Goal: Information Seeking & Learning: Learn about a topic

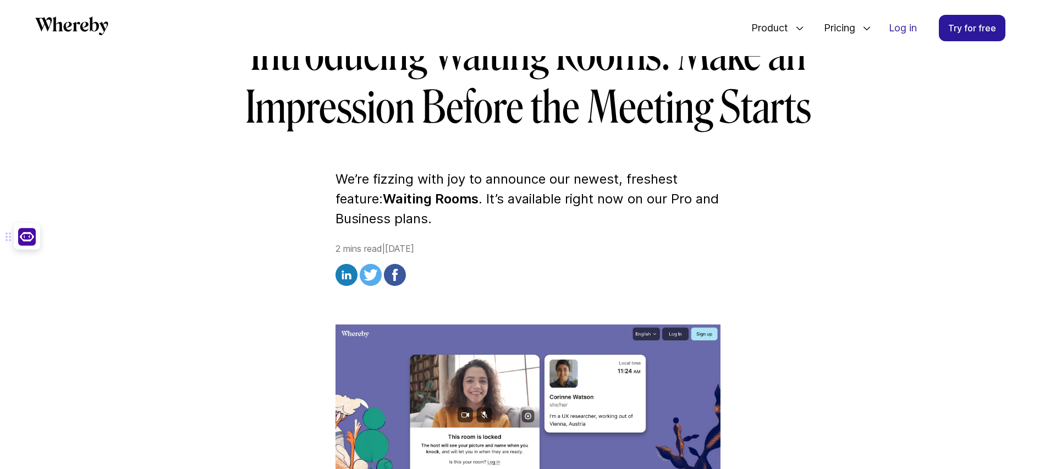
drag, startPoint x: 479, startPoint y: 183, endPoint x: 456, endPoint y: 188, distance: 23.5
click at [479, 183] on p "We’re fizzing with joy to announce our newest, freshest feature: Waiting Rooms …" at bounding box center [527, 198] width 385 height 59
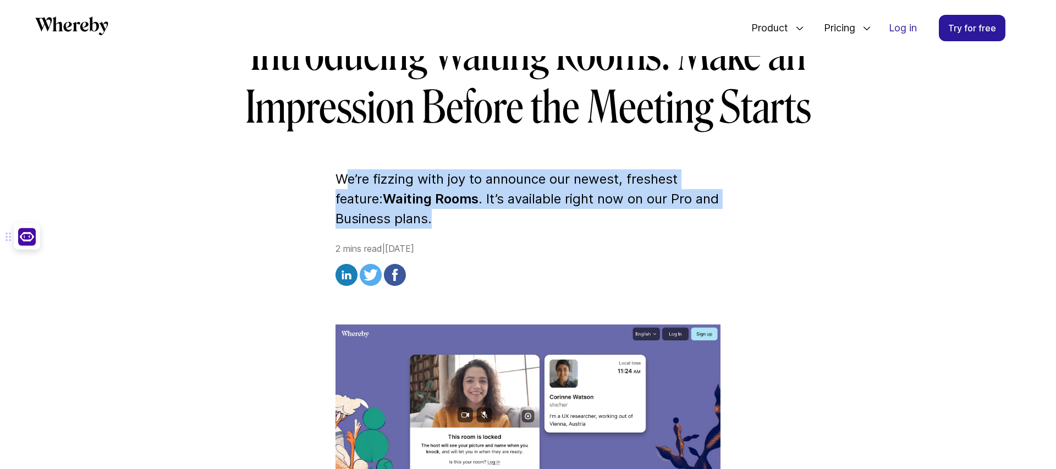
drag, startPoint x: 343, startPoint y: 178, endPoint x: 489, endPoint y: 209, distance: 149.6
click at [489, 209] on p "We’re fizzing with joy to announce our newest, freshest feature: Waiting Rooms …" at bounding box center [527, 198] width 385 height 59
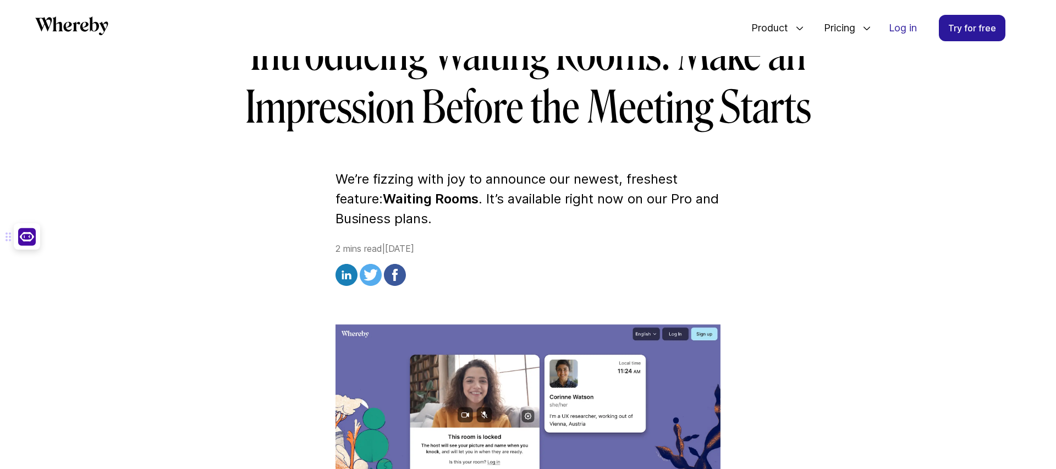
click at [494, 208] on p "We’re fizzing with joy to announce our newest, freshest feature: Waiting Rooms …" at bounding box center [527, 198] width 385 height 59
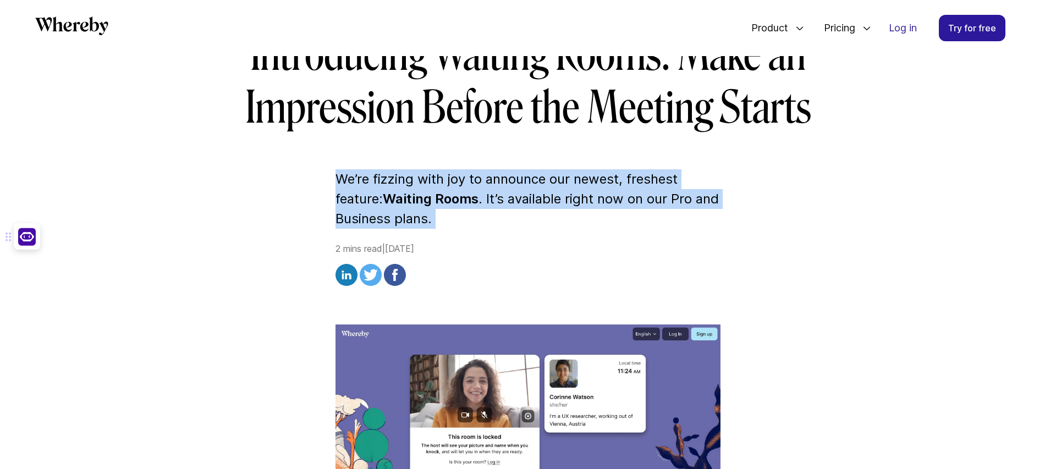
drag, startPoint x: 487, startPoint y: 208, endPoint x: 340, endPoint y: 174, distance: 150.8
click at [340, 173] on p "We’re fizzing with joy to announce our newest, freshest feature: Waiting Rooms …" at bounding box center [527, 198] width 385 height 59
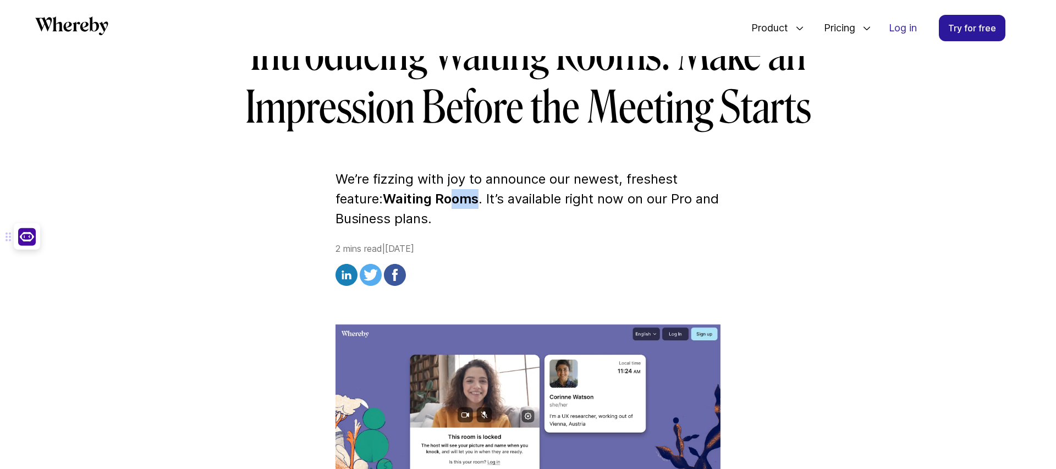
click at [456, 207] on p "We’re fizzing with joy to announce our newest, freshest feature: Waiting Rooms …" at bounding box center [527, 198] width 385 height 59
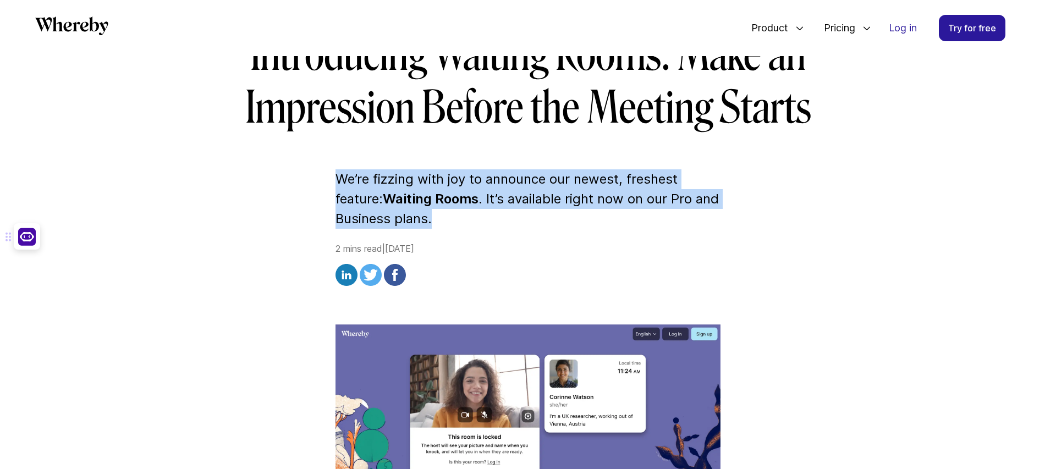
drag, startPoint x: 484, startPoint y: 216, endPoint x: 298, endPoint y: 161, distance: 194.4
drag, startPoint x: 460, startPoint y: 199, endPoint x: 473, endPoint y: 205, distance: 14.0
click at [461, 200] on strong "Waiting Rooms" at bounding box center [431, 199] width 96 height 16
drag, startPoint x: 460, startPoint y: 221, endPoint x: 331, endPoint y: 180, distance: 135.3
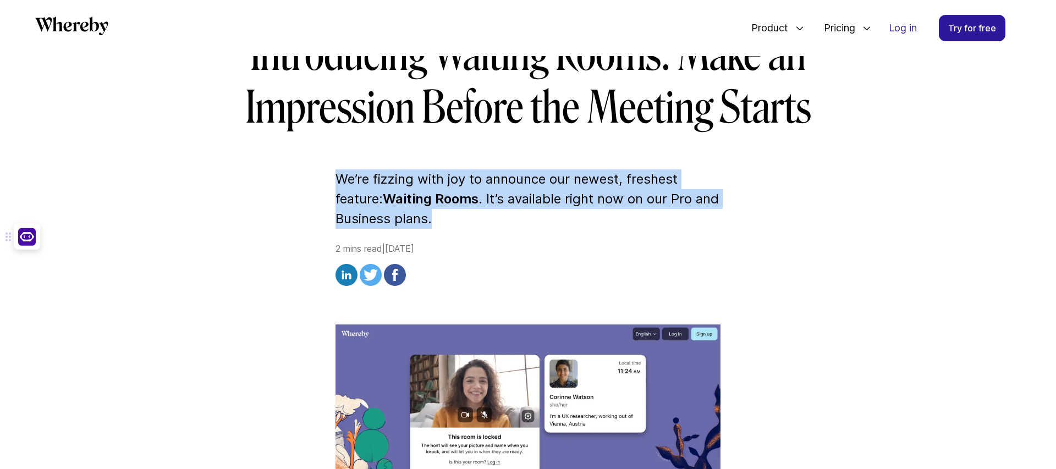
click at [508, 221] on p "We’re fizzing with joy to announce our newest, freshest feature: Waiting Rooms …" at bounding box center [527, 198] width 385 height 59
drag, startPoint x: 524, startPoint y: 232, endPoint x: 331, endPoint y: 179, distance: 200.3
click at [489, 206] on p "We’re fizzing with joy to announce our newest, freshest feature: Waiting Rooms …" at bounding box center [527, 198] width 385 height 59
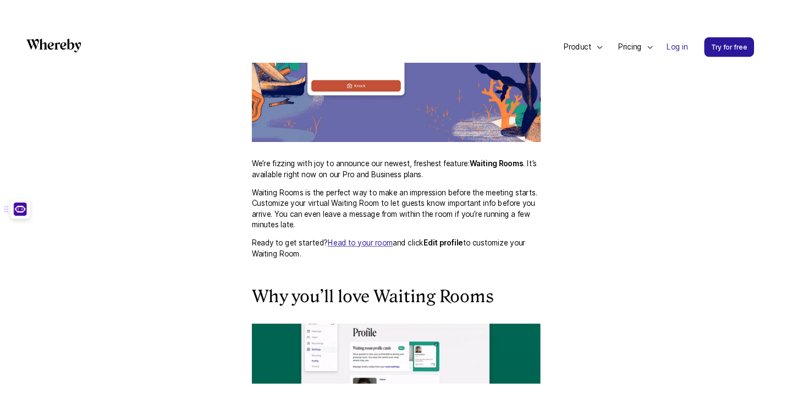
scroll to position [608, 0]
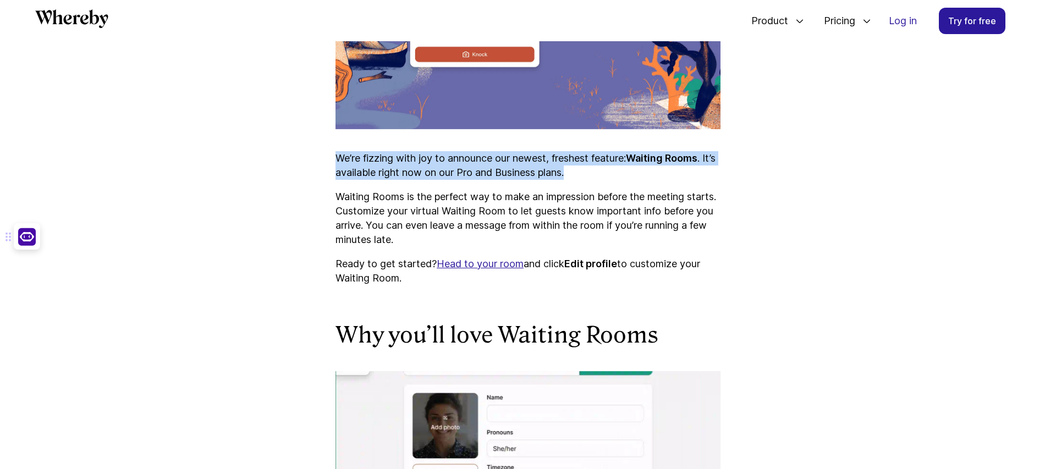
drag, startPoint x: 338, startPoint y: 150, endPoint x: 593, endPoint y: 177, distance: 256.6
click at [593, 177] on p "We’re fizzing with joy to announce our newest, freshest feature: Waiting Rooms …" at bounding box center [527, 165] width 385 height 29
drag, startPoint x: 597, startPoint y: 177, endPoint x: 308, endPoint y: 159, distance: 289.8
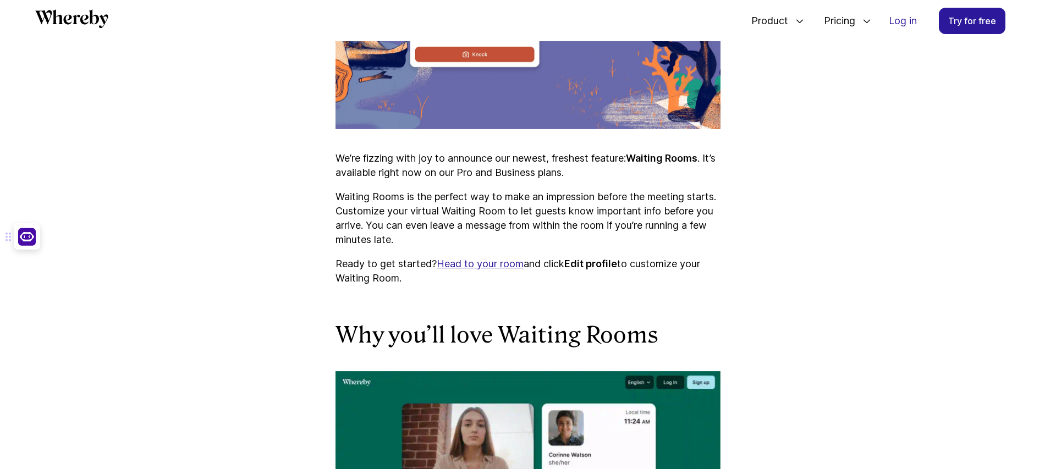
drag, startPoint x: 496, startPoint y: 175, endPoint x: 590, endPoint y: 180, distance: 93.6
click at [497, 175] on p "We’re fizzing with joy to announce our newest, freshest feature: Waiting Rooms …" at bounding box center [527, 165] width 385 height 29
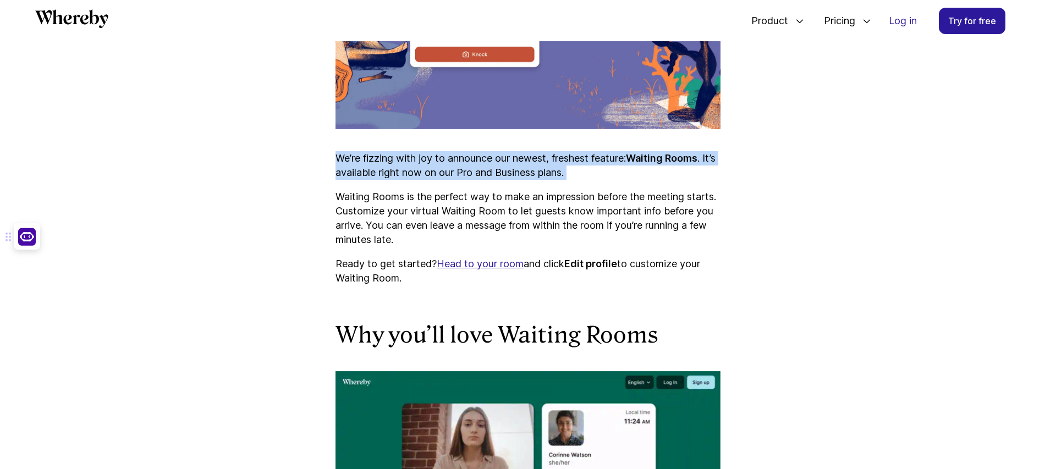
drag, startPoint x: 597, startPoint y: 180, endPoint x: 321, endPoint y: 152, distance: 277.5
click at [377, 167] on p "We’re fizzing with joy to announce our newest, freshest feature: Waiting Rooms …" at bounding box center [527, 165] width 385 height 29
drag, startPoint x: 328, startPoint y: 153, endPoint x: 566, endPoint y: 175, distance: 238.7
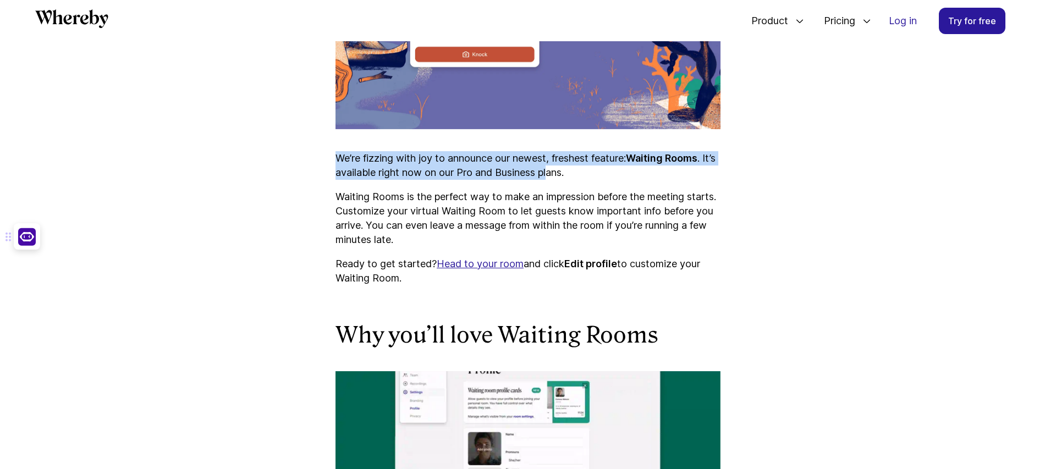
drag, startPoint x: 566, startPoint y: 175, endPoint x: 581, endPoint y: 181, distance: 16.0
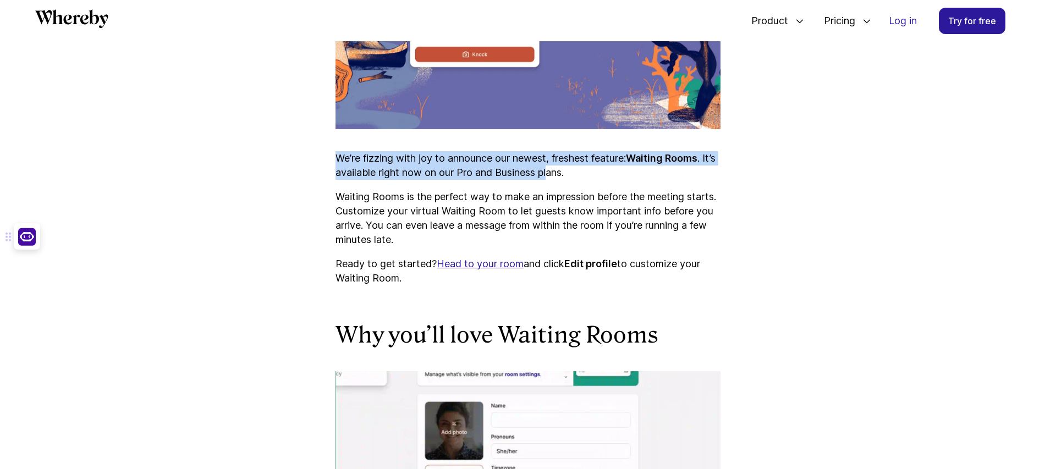
click at [566, 175] on p "We’re fizzing with joy to announce our newest, freshest feature: Waiting Rooms …" at bounding box center [527, 165] width 385 height 29
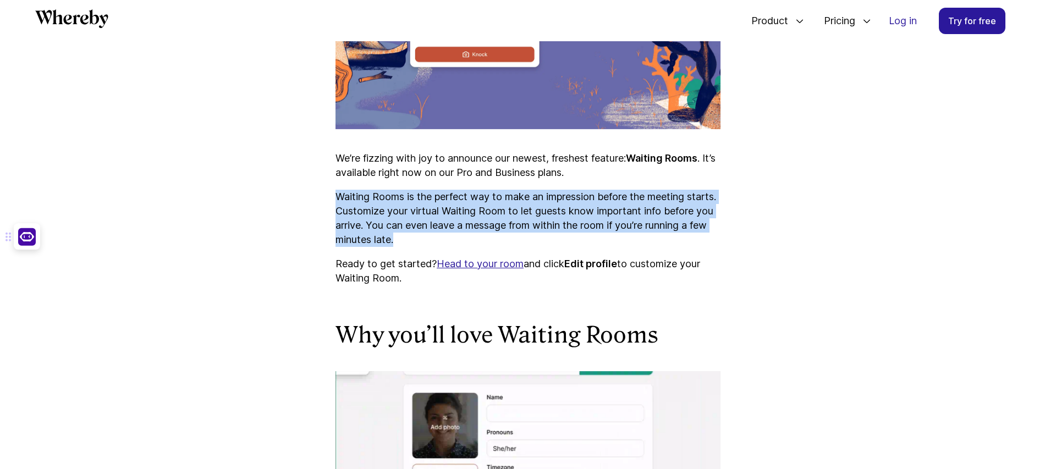
drag, startPoint x: 466, startPoint y: 235, endPoint x: 335, endPoint y: 200, distance: 135.7
click at [335, 200] on p "Waiting Rooms is the perfect way to make an impression before the meeting start…" at bounding box center [527, 218] width 385 height 57
drag, startPoint x: 333, startPoint y: 197, endPoint x: 502, endPoint y: 235, distance: 172.9
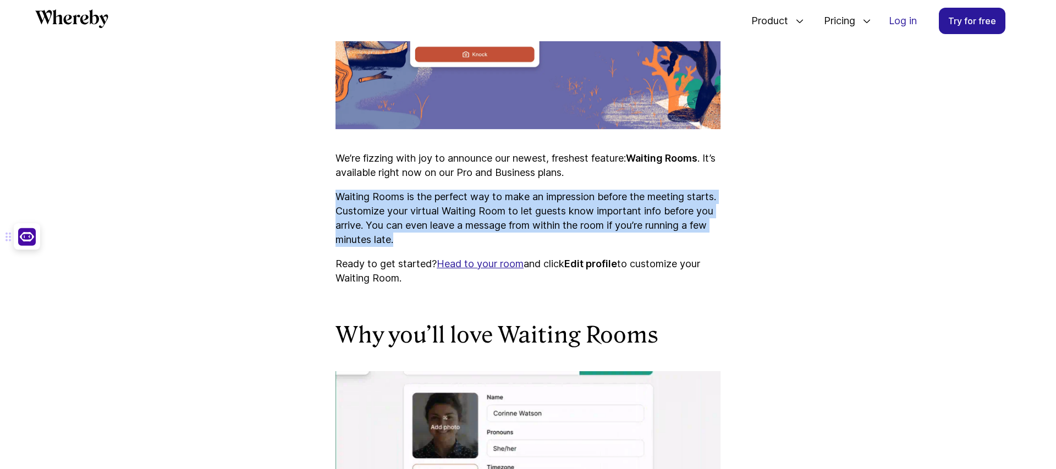
click at [502, 235] on p "Waiting Rooms is the perfect way to make an impression before the meeting start…" at bounding box center [527, 218] width 385 height 57
drag, startPoint x: 481, startPoint y: 235, endPoint x: 319, endPoint y: 195, distance: 166.6
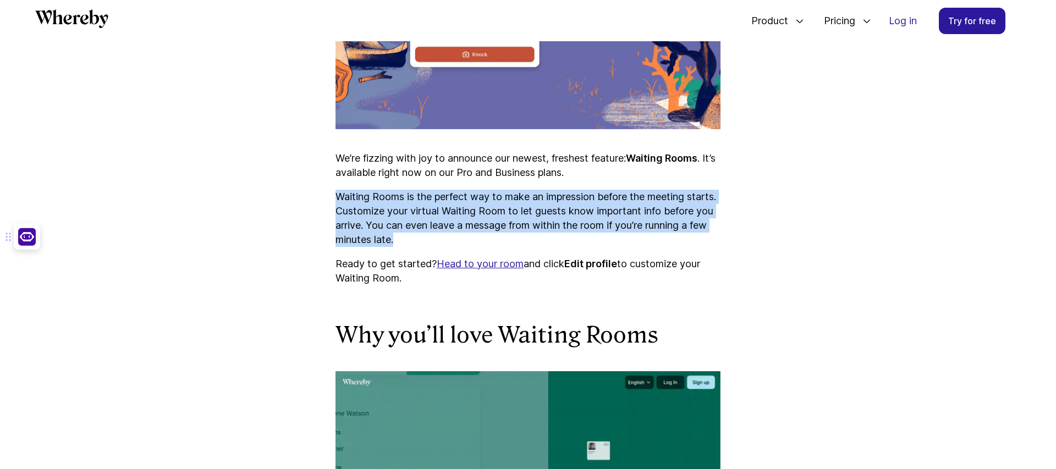
drag, startPoint x: 491, startPoint y: 236, endPoint x: 337, endPoint y: 198, distance: 158.7
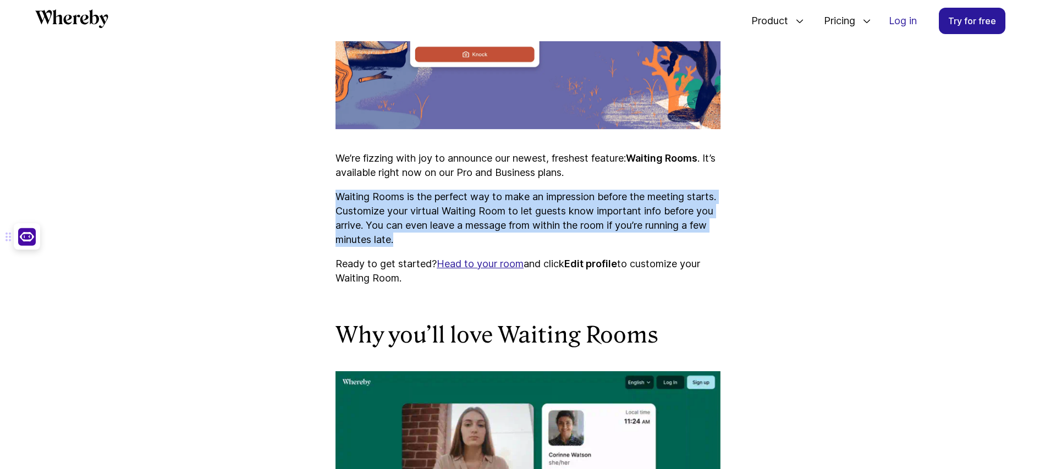
click at [337, 198] on p "Waiting Rooms is the perfect way to make an impression before the meeting start…" at bounding box center [527, 218] width 385 height 57
drag, startPoint x: 335, startPoint y: 196, endPoint x: 482, endPoint y: 236, distance: 151.7
click at [481, 236] on p "Waiting Rooms is the perfect way to make an impression before the meeting start…" at bounding box center [527, 218] width 385 height 57
drag, startPoint x: 482, startPoint y: 236, endPoint x: 475, endPoint y: 234, distance: 7.0
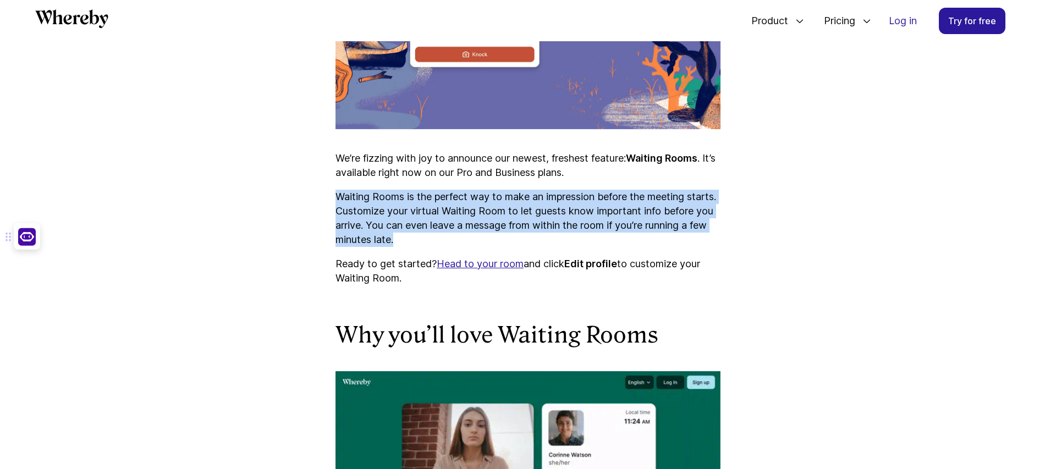
click at [482, 236] on p "Waiting Rooms is the perfect way to make an impression before the meeting start…" at bounding box center [527, 218] width 385 height 57
drag, startPoint x: 475, startPoint y: 234, endPoint x: 305, endPoint y: 192, distance: 175.5
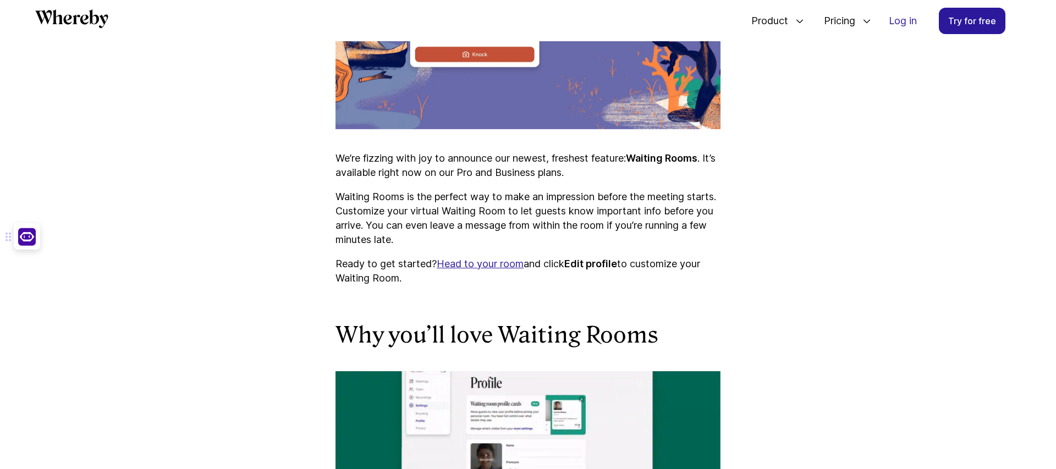
click at [507, 238] on p "Waiting Rooms is the perfect way to make an impression before the meeting start…" at bounding box center [527, 218] width 385 height 57
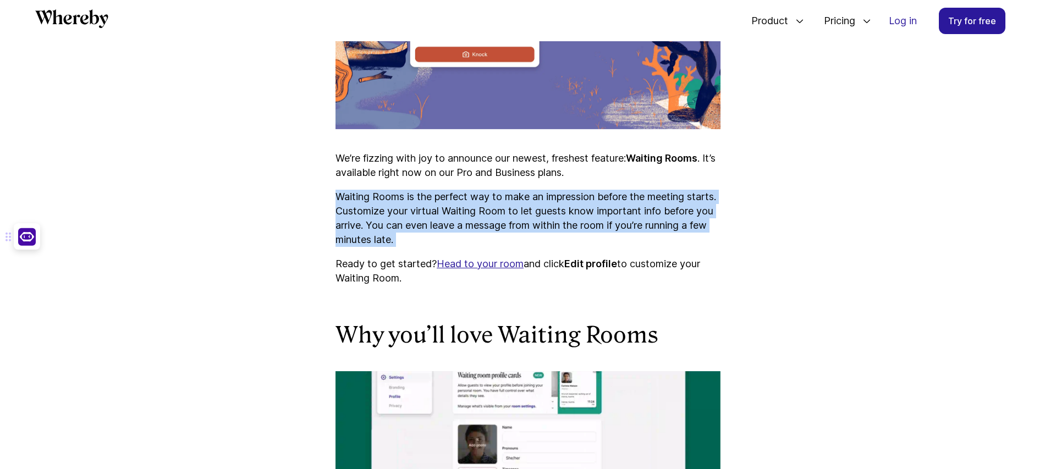
drag, startPoint x: 507, startPoint y: 238, endPoint x: 333, endPoint y: 196, distance: 178.1
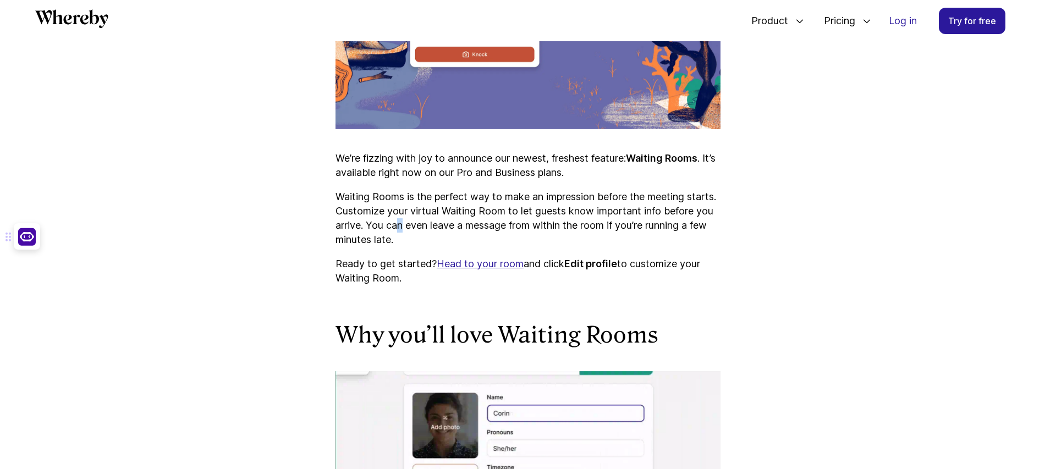
click at [450, 225] on p "Waiting Rooms is the perfect way to make an impression before the meeting start…" at bounding box center [527, 218] width 385 height 57
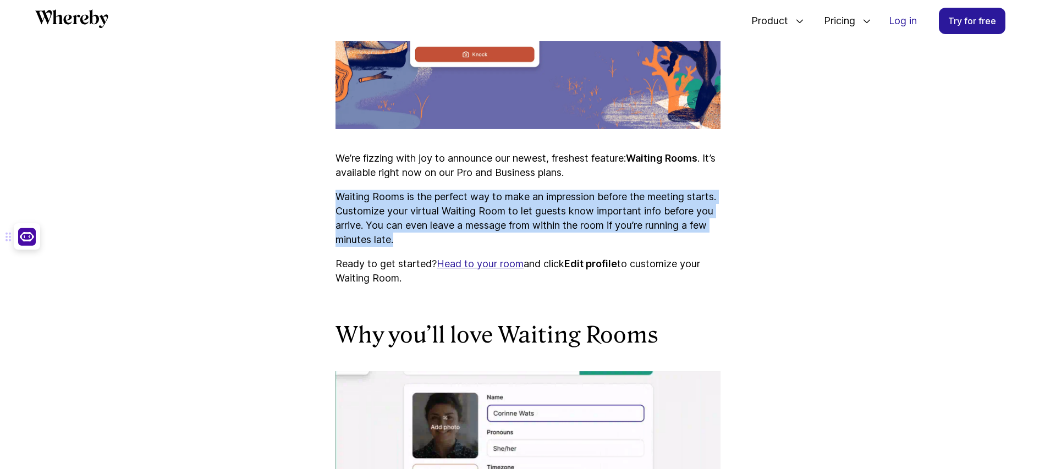
drag, startPoint x: 499, startPoint y: 242, endPoint x: 337, endPoint y: 192, distance: 169.8
click at [337, 192] on p "Waiting Rooms is the perfect way to make an impression before the meeting start…" at bounding box center [527, 218] width 385 height 57
click at [455, 206] on p "Waiting Rooms is the perfect way to make an impression before the meeting start…" at bounding box center [527, 218] width 385 height 57
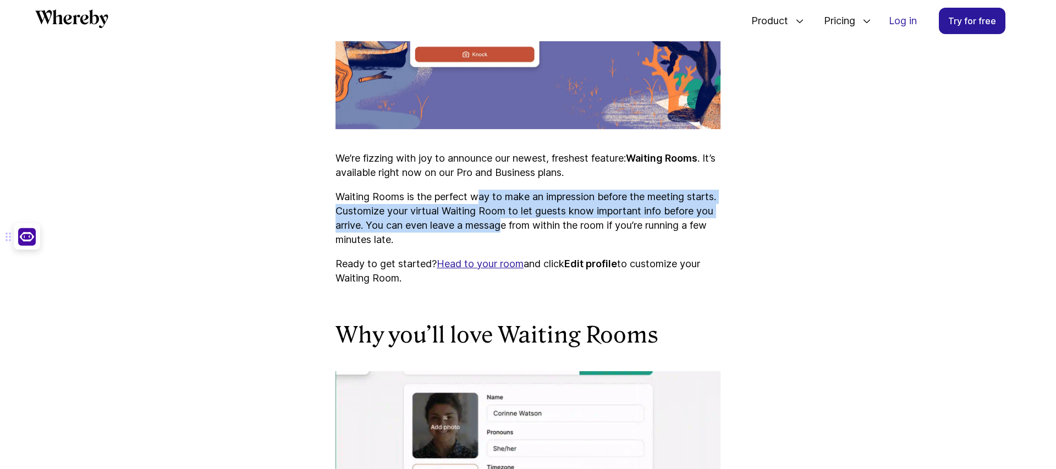
drag, startPoint x: 483, startPoint y: 197, endPoint x: 560, endPoint y: 230, distance: 83.0
click at [560, 230] on p "Waiting Rooms is the perfect way to make an impression before the meeting start…" at bounding box center [527, 218] width 385 height 57
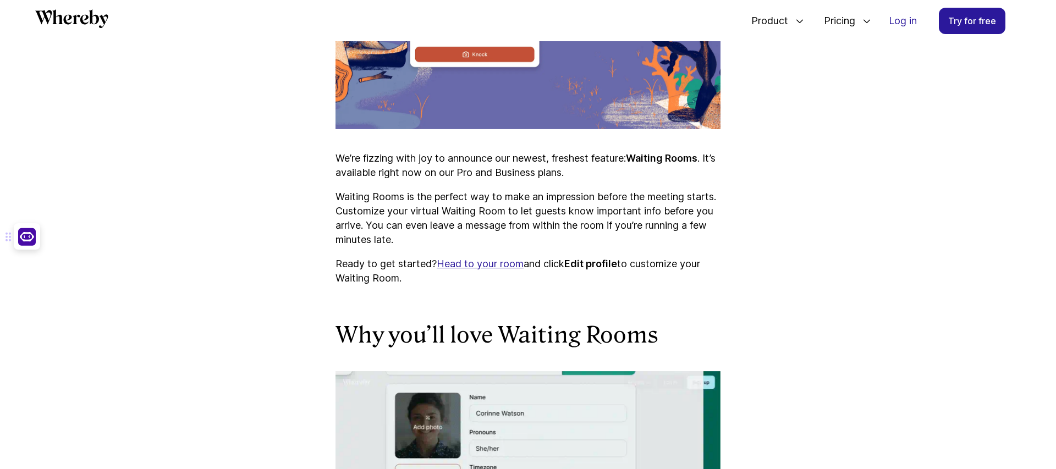
click at [545, 237] on p "Waiting Rooms is the perfect way to make an impression before the meeting start…" at bounding box center [527, 218] width 385 height 57
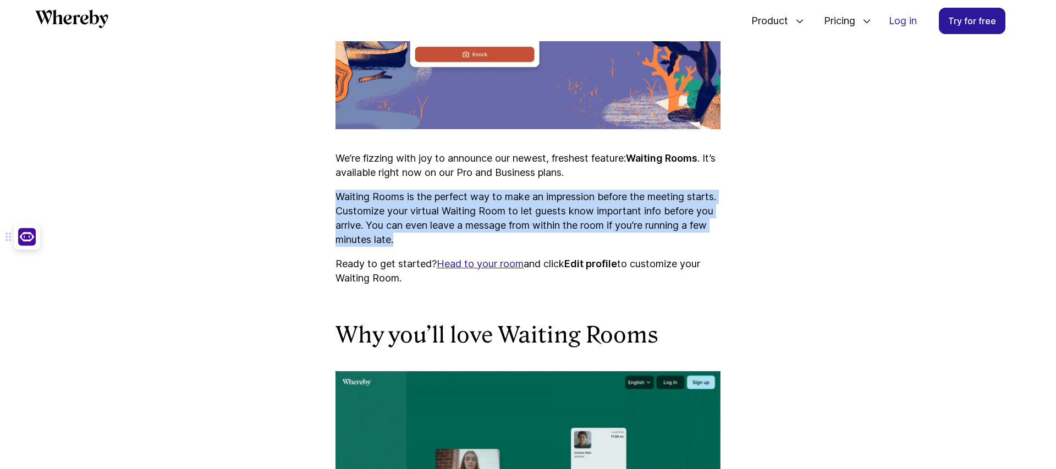
drag, startPoint x: 542, startPoint y: 239, endPoint x: 365, endPoint y: 189, distance: 184.7
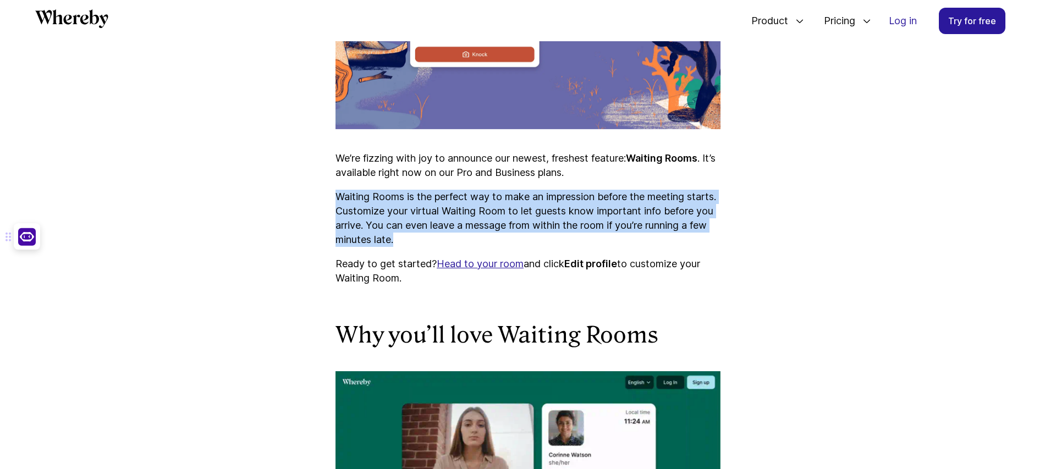
click at [435, 203] on p "Waiting Rooms is the perfect way to make an impression before the meeting start…" at bounding box center [527, 218] width 385 height 57
drag, startPoint x: 467, startPoint y: 234, endPoint x: 338, endPoint y: 189, distance: 136.9
click at [338, 190] on p "Waiting Rooms is the perfect way to make an impression before the meeting start…" at bounding box center [527, 218] width 385 height 57
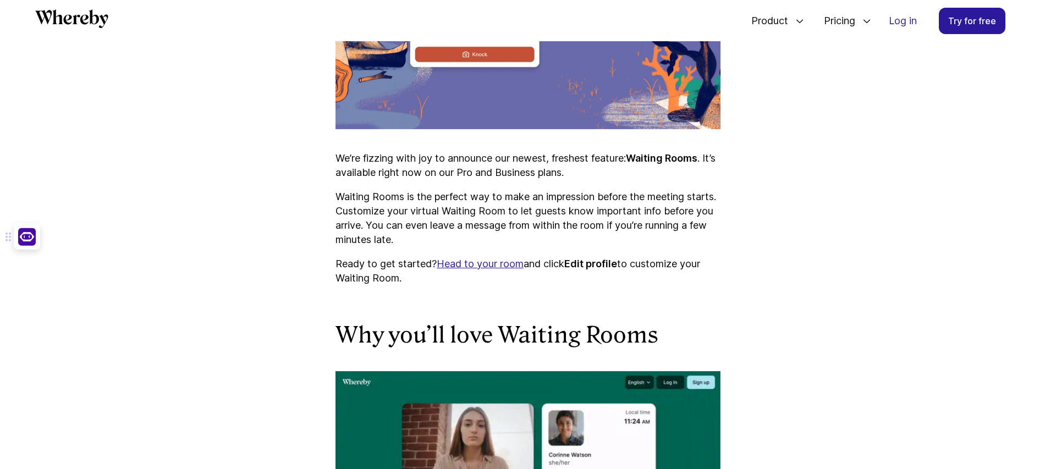
click at [403, 206] on p "Waiting Rooms is the perfect way to make an impression before the meeting start…" at bounding box center [527, 218] width 385 height 57
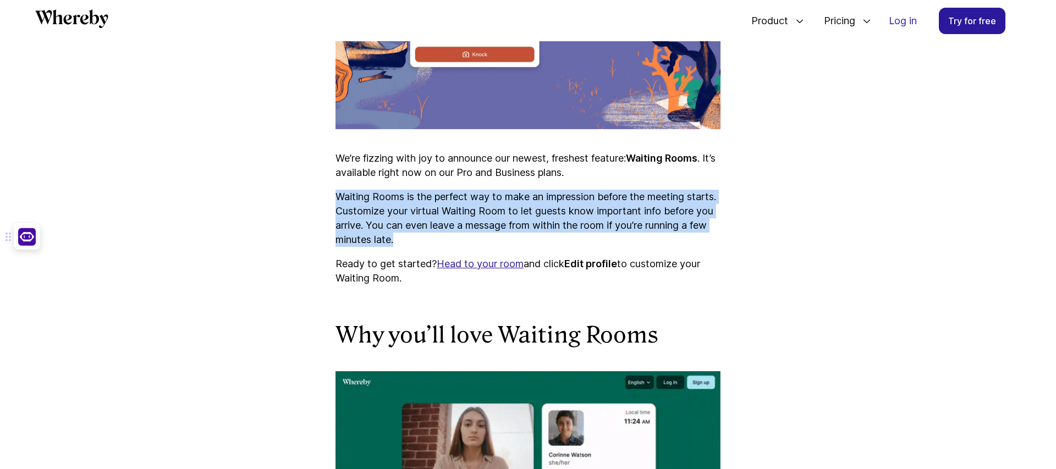
drag, startPoint x: 498, startPoint y: 234, endPoint x: 329, endPoint y: 186, distance: 175.1
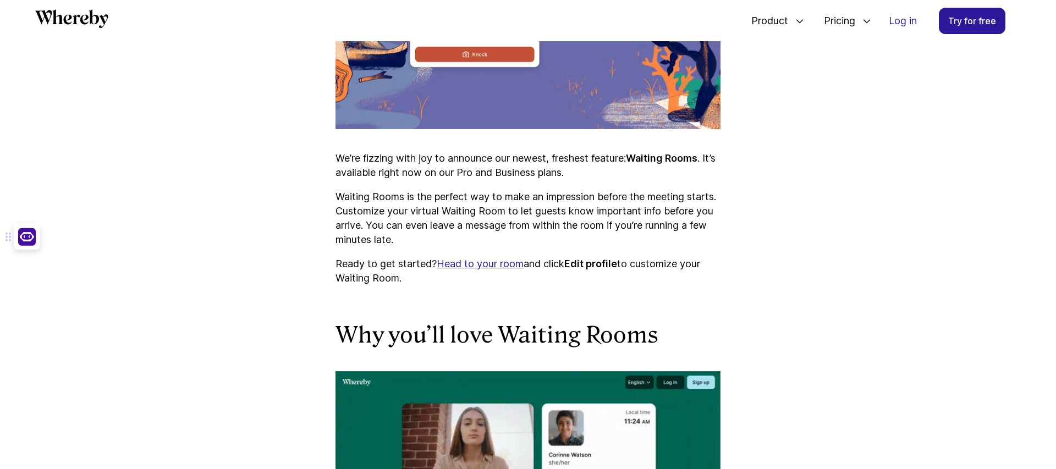
drag, startPoint x: 399, startPoint y: 192, endPoint x: 411, endPoint y: 184, distance: 15.4
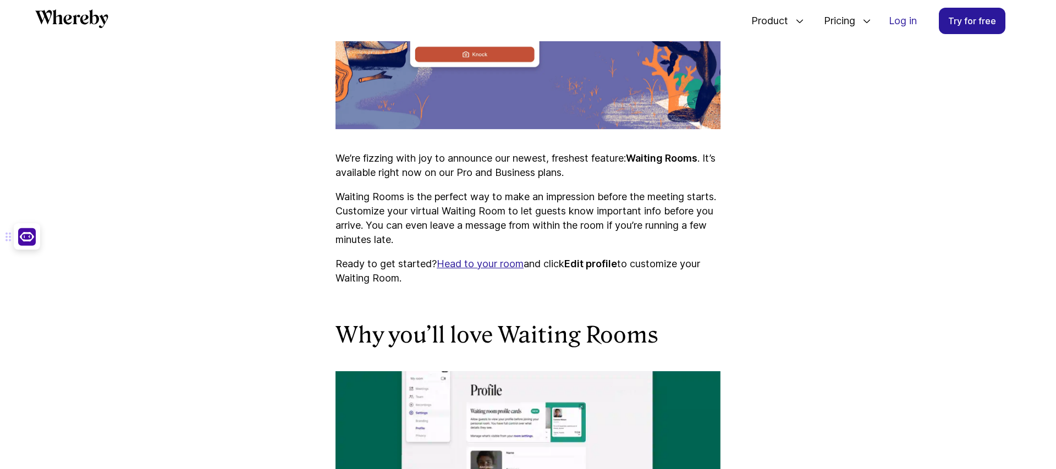
click at [399, 192] on p "Waiting Rooms is the perfect way to make an impression before the meeting start…" at bounding box center [527, 218] width 385 height 57
